Goal: Navigation & Orientation: Find specific page/section

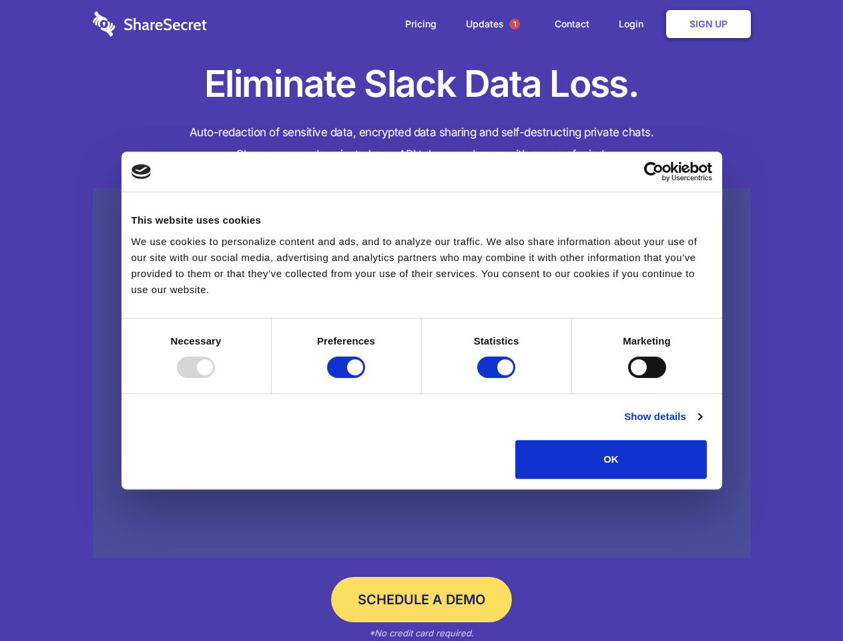
click at [215, 378] on div at bounding box center [196, 366] width 38 height 21
click at [365, 378] on input "Preferences" at bounding box center [346, 366] width 38 height 21
checkbox input "false"
click at [498, 378] on input "Statistics" at bounding box center [496, 366] width 38 height 21
checkbox input "false"
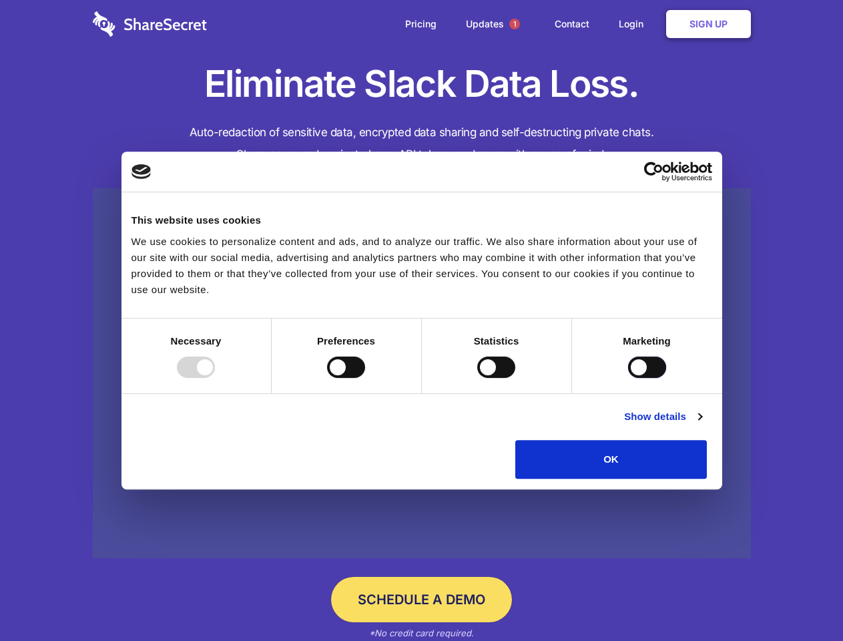
click at [628, 378] on input "Marketing" at bounding box center [647, 366] width 38 height 21
checkbox input "true"
click at [701, 424] on link "Show details" at bounding box center [662, 416] width 77 height 16
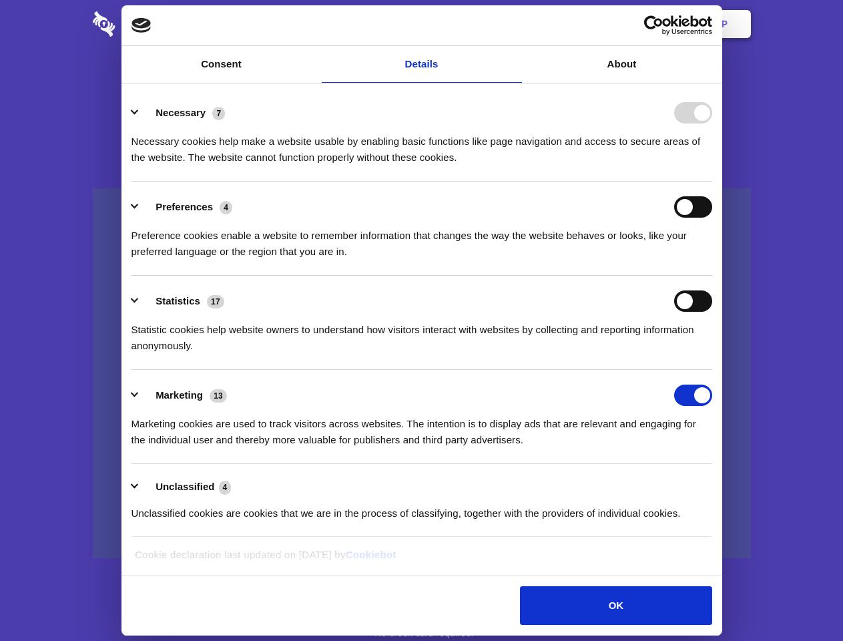
click at [712, 182] on li "Necessary 7 Necessary cookies help make a website usable by enabling basic func…" at bounding box center [421, 134] width 581 height 94
click at [514, 24] on span "1" at bounding box center [514, 24] width 11 height 11
